Goal: Obtain resource: Download file/media

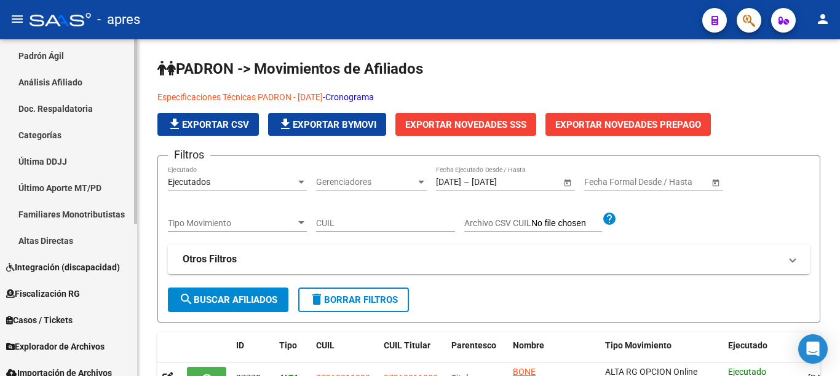
scroll to position [246, 0]
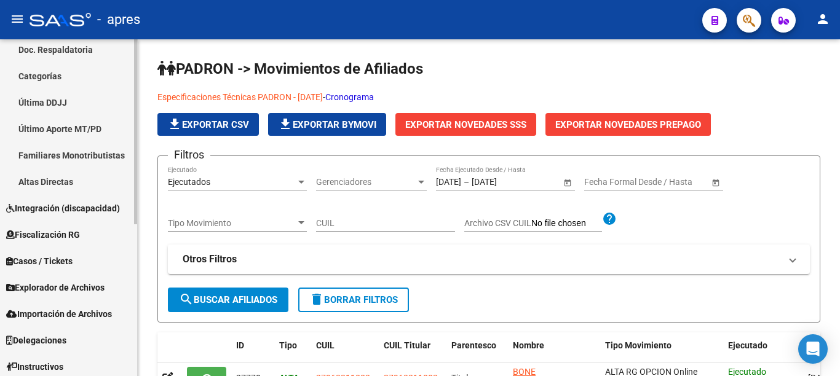
click at [78, 237] on span "Fiscalización RG" at bounding box center [43, 235] width 74 height 14
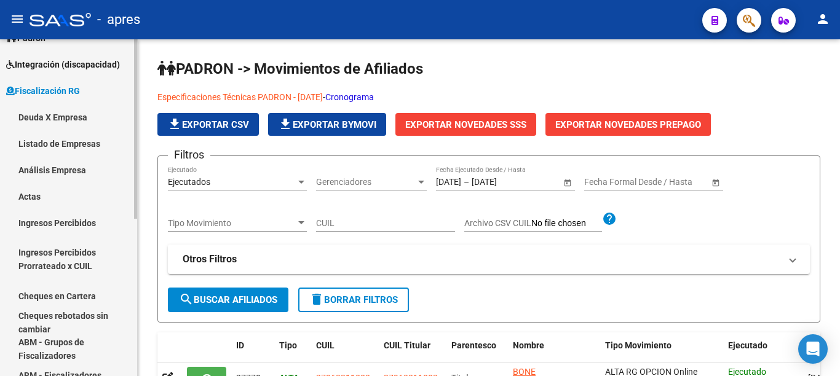
scroll to position [61, 0]
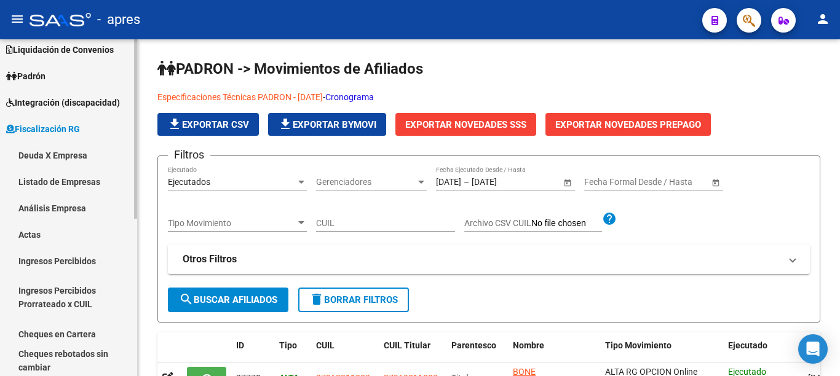
click at [136, 79] on div at bounding box center [135, 129] width 3 height 180
click at [30, 79] on span "Padrón" at bounding box center [25, 76] width 39 height 14
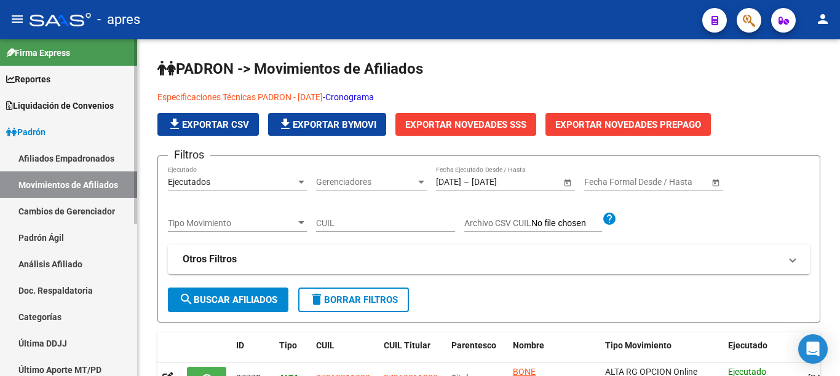
scroll to position [0, 0]
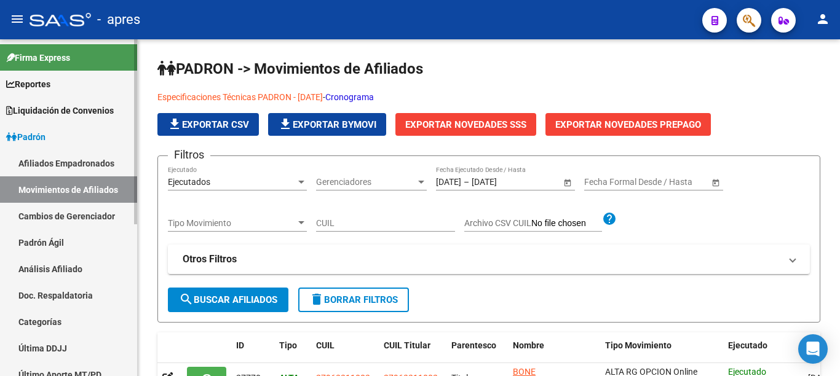
click at [136, 146] on div at bounding box center [135, 131] width 3 height 185
click at [15, 133] on icon at bounding box center [11, 137] width 11 height 9
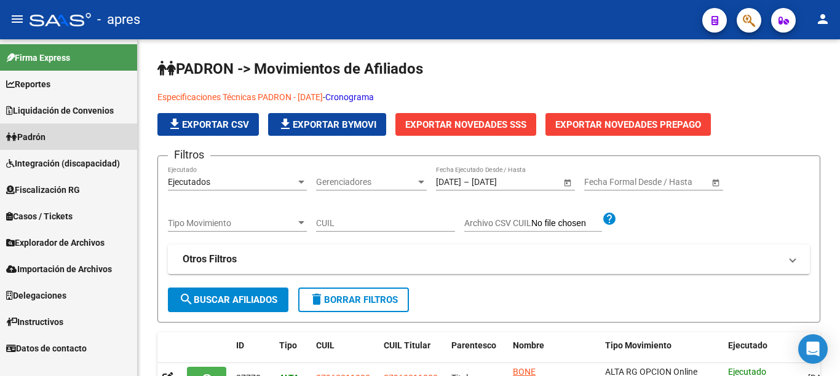
click at [27, 134] on span "Padrón" at bounding box center [25, 137] width 39 height 14
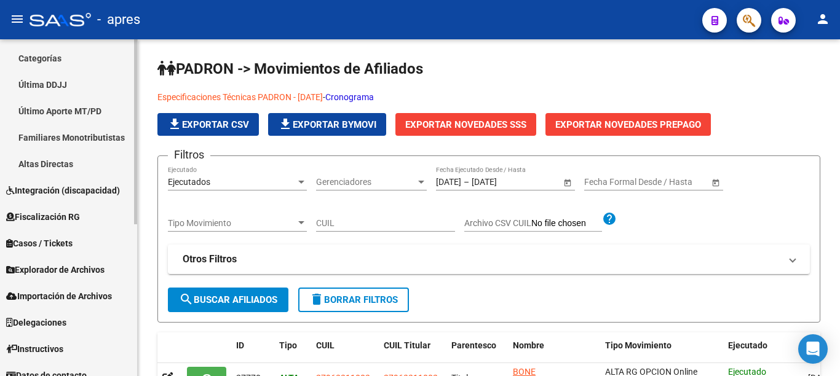
scroll to position [276, 0]
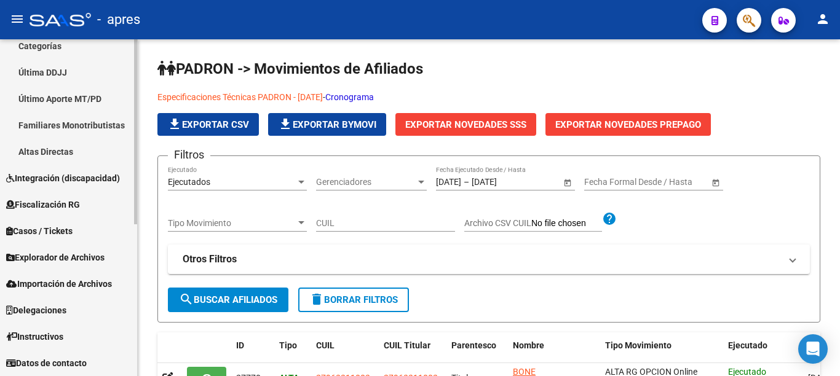
click at [129, 351] on div "Firma Express Reportes Ingresos Percibidos Análisis de todos los conceptos (his…" at bounding box center [70, 69] width 140 height 613
click at [49, 256] on span "Explorador de Archivos" at bounding box center [55, 258] width 98 height 14
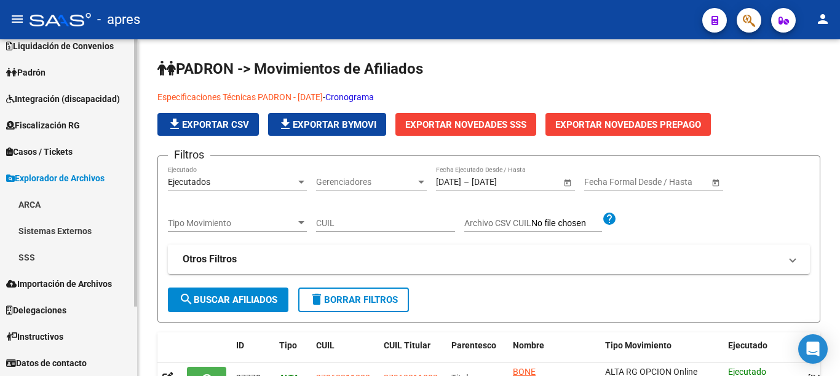
scroll to position [65, 0]
click at [30, 263] on link "SSS" at bounding box center [68, 257] width 137 height 26
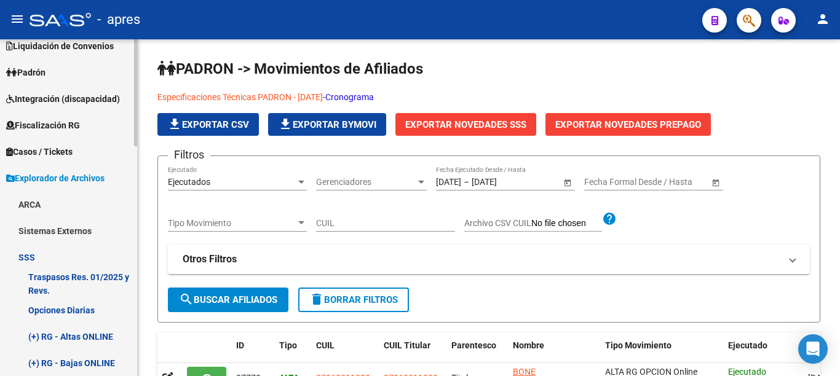
click at [63, 312] on link "Opciones Diarias" at bounding box center [68, 310] width 137 height 26
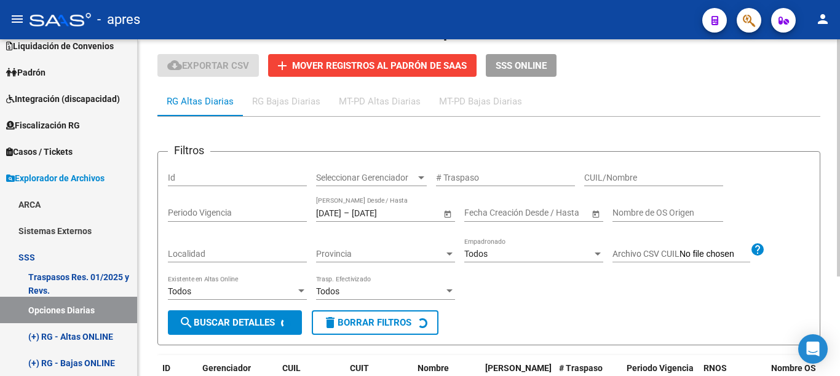
scroll to position [61, 0]
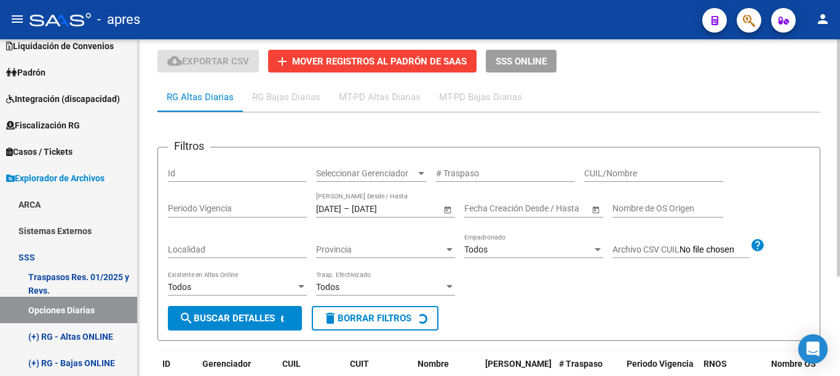
click at [839, 133] on div at bounding box center [838, 157] width 3 height 237
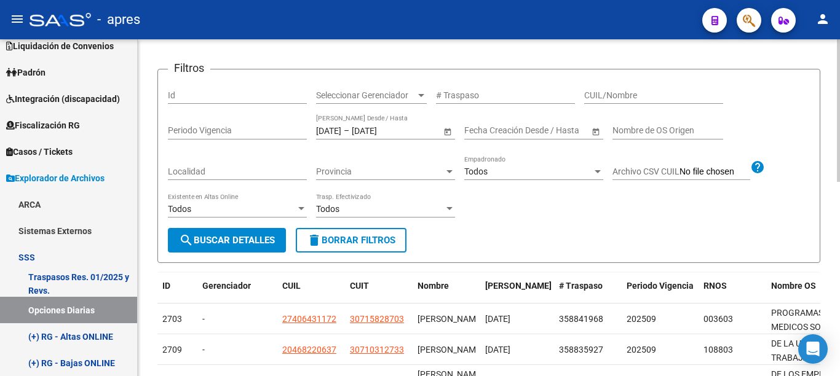
scroll to position [22, 0]
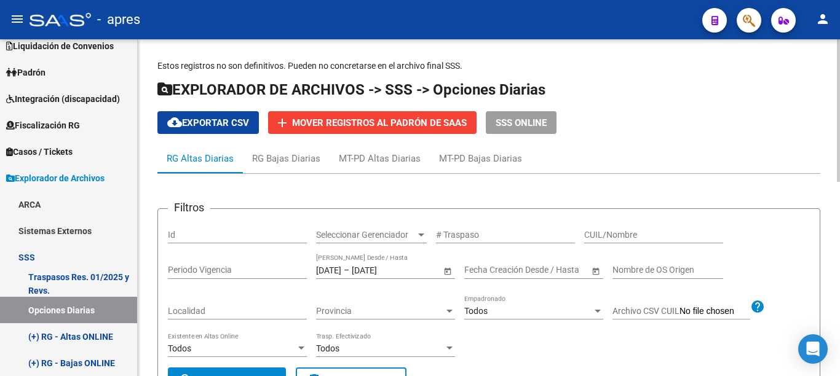
click at [239, 127] on span "cloud_download Exportar CSV" at bounding box center [208, 122] width 82 height 11
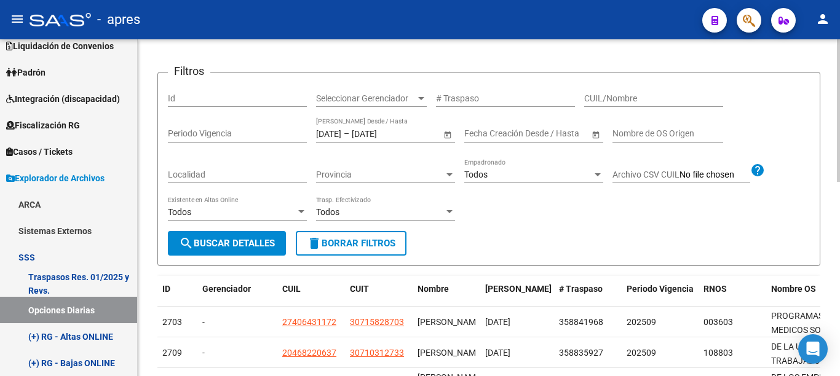
scroll to position [142, 0]
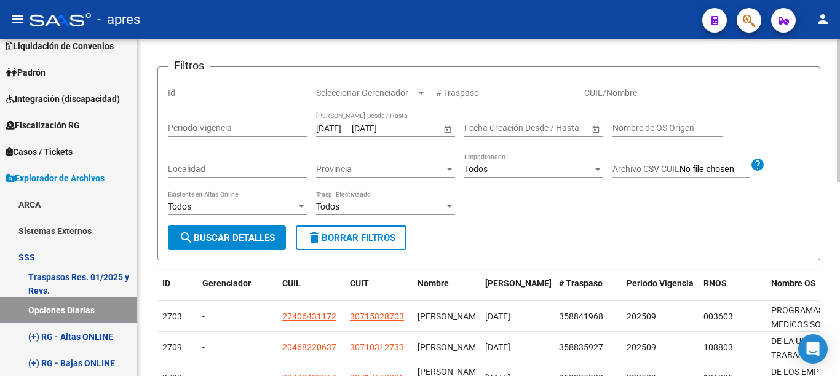
click at [839, 182] on div at bounding box center [838, 110] width 3 height 143
click at [235, 239] on span "search Buscar Detalles" at bounding box center [227, 237] width 96 height 11
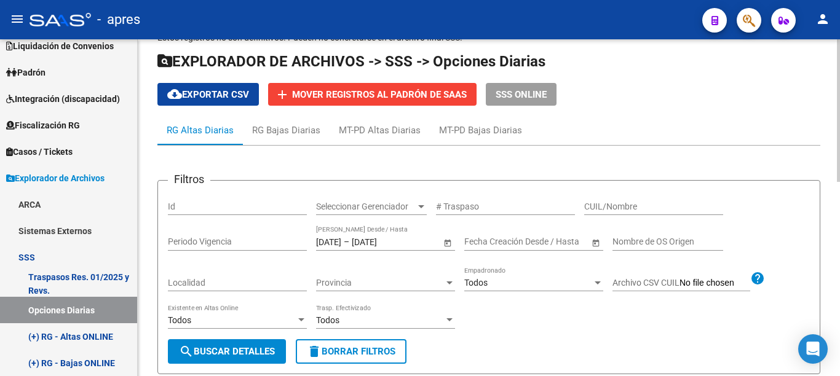
click at [839, 123] on div at bounding box center [838, 110] width 3 height 143
click at [205, 93] on span "cloud_download Exportar CSV" at bounding box center [208, 94] width 82 height 11
click at [55, 234] on link "Sistemas Externos" at bounding box center [68, 231] width 137 height 26
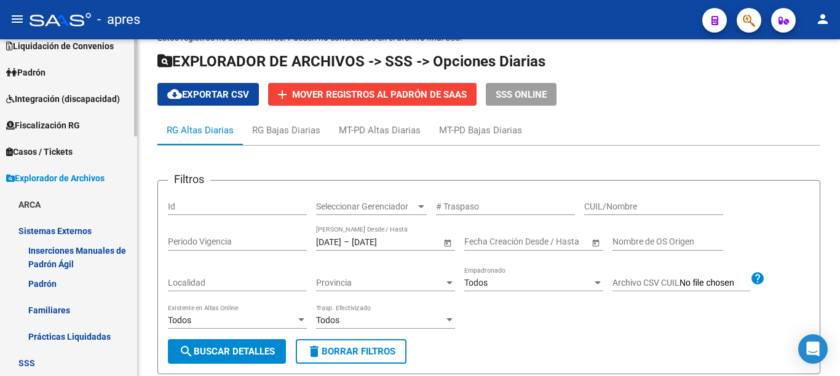
click at [46, 231] on link "Sistemas Externos" at bounding box center [68, 231] width 137 height 26
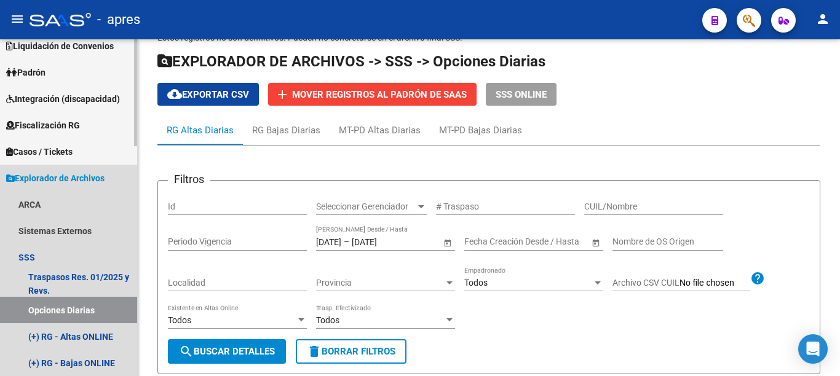
click at [15, 175] on span "Explorador de Archivos" at bounding box center [55, 179] width 98 height 14
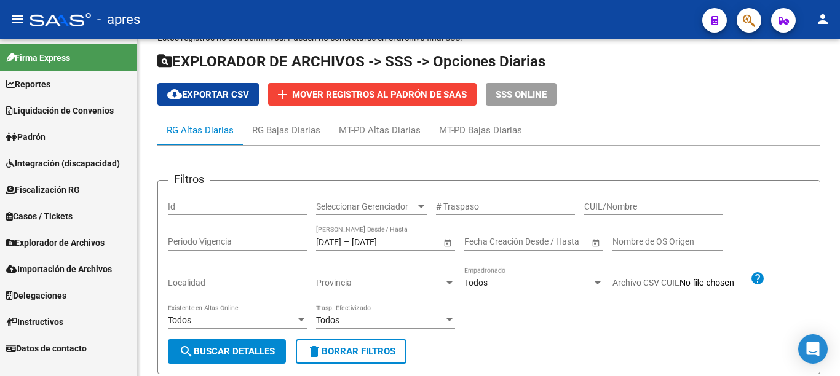
scroll to position [0, 0]
click at [54, 244] on span "Explorador de Archivos" at bounding box center [55, 243] width 98 height 14
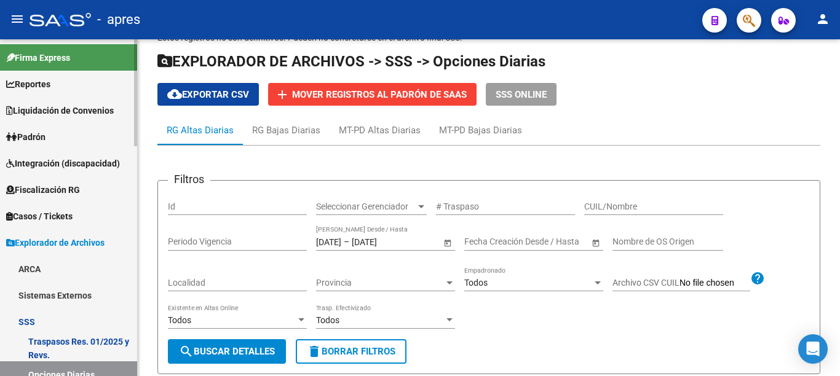
click at [33, 321] on link "SSS" at bounding box center [68, 322] width 137 height 26
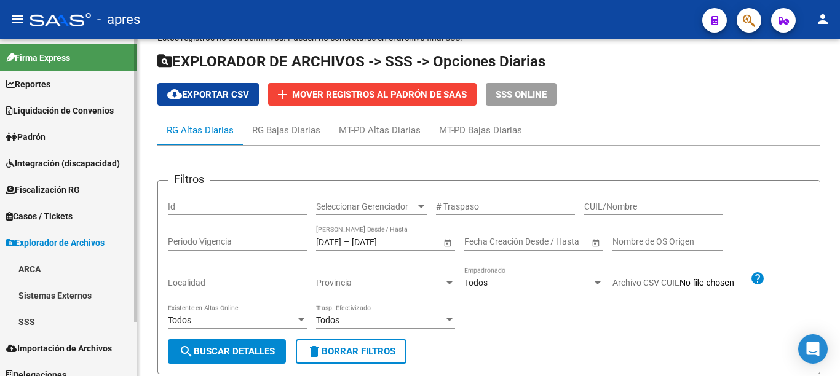
click at [33, 321] on link "SSS" at bounding box center [68, 322] width 137 height 26
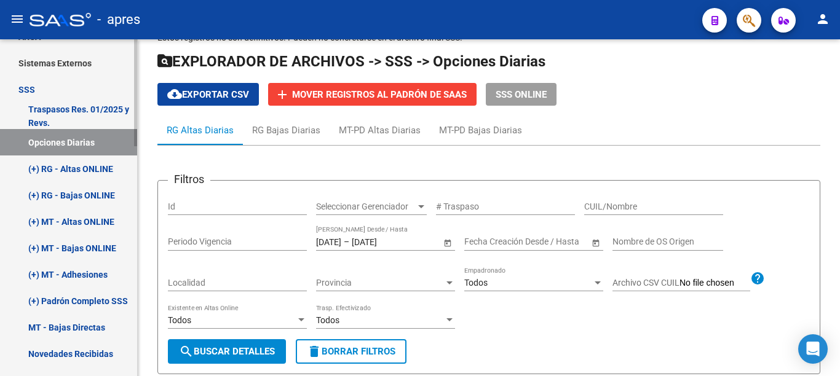
scroll to position [236, 0]
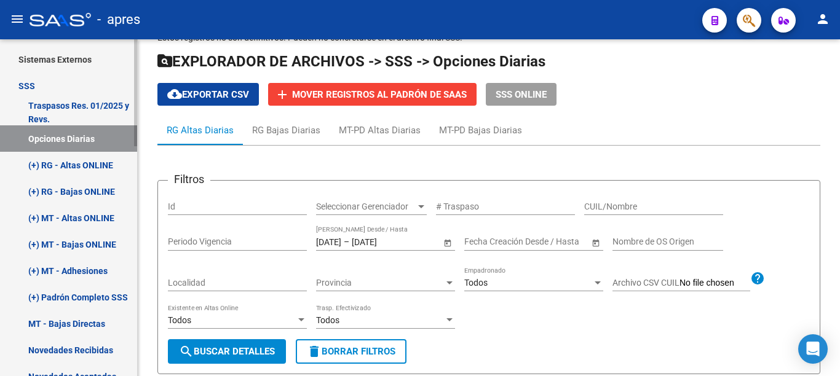
click at [146, 213] on mat-sidenav-container "Firma Express Reportes Ingresos Percibidos Análisis de todos los conceptos (his…" at bounding box center [420, 207] width 840 height 337
